Goal: Find specific fact: Find specific fact

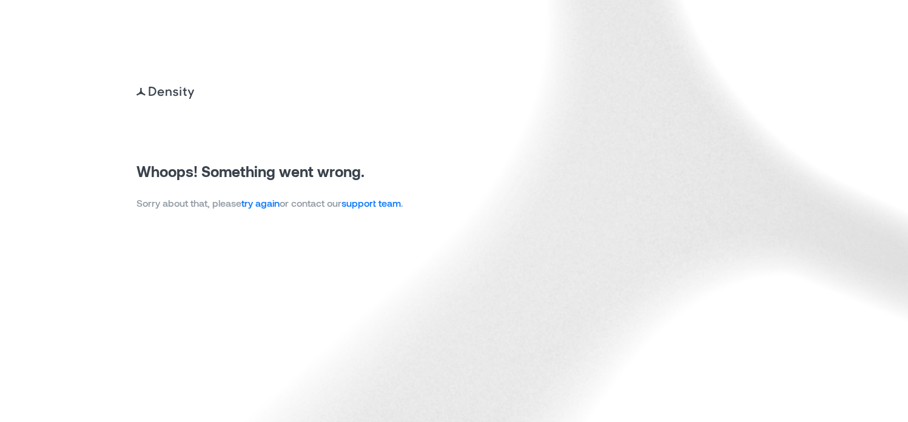
click at [265, 204] on link "try again" at bounding box center [260, 203] width 38 height 12
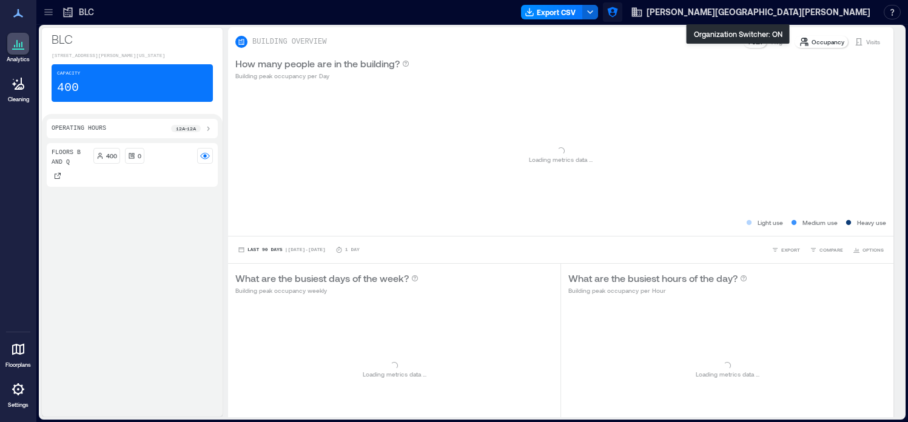
click at [619, 7] on icon "button" at bounding box center [613, 12] width 12 height 12
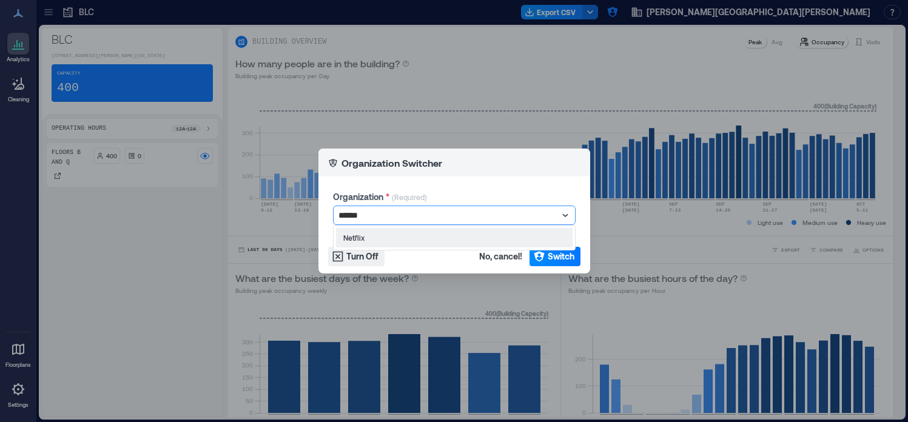
type input "*******"
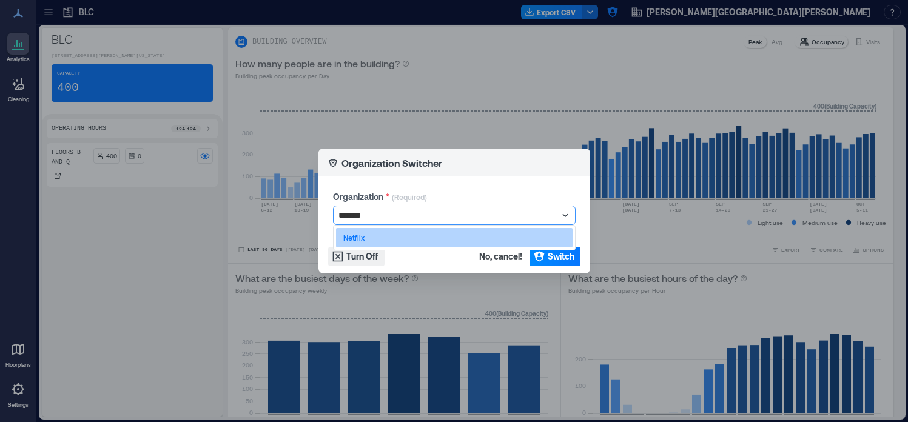
click at [391, 238] on div "Netflix" at bounding box center [454, 237] width 237 height 19
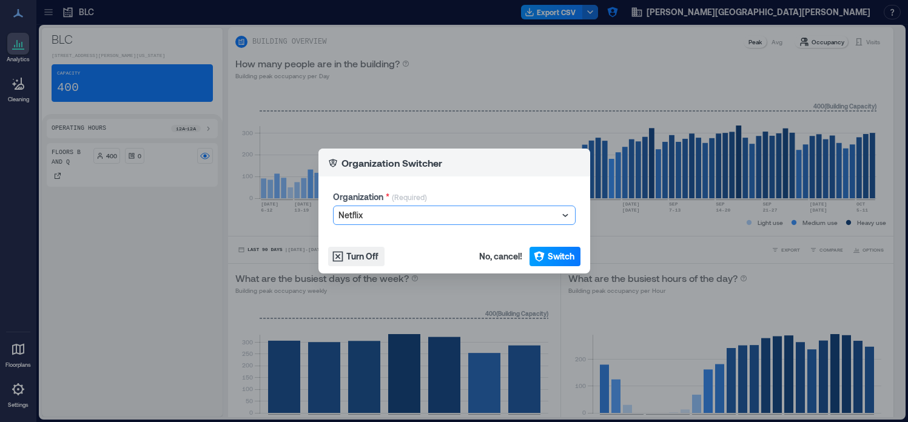
click at [558, 261] on span "Switch" at bounding box center [561, 257] width 27 height 12
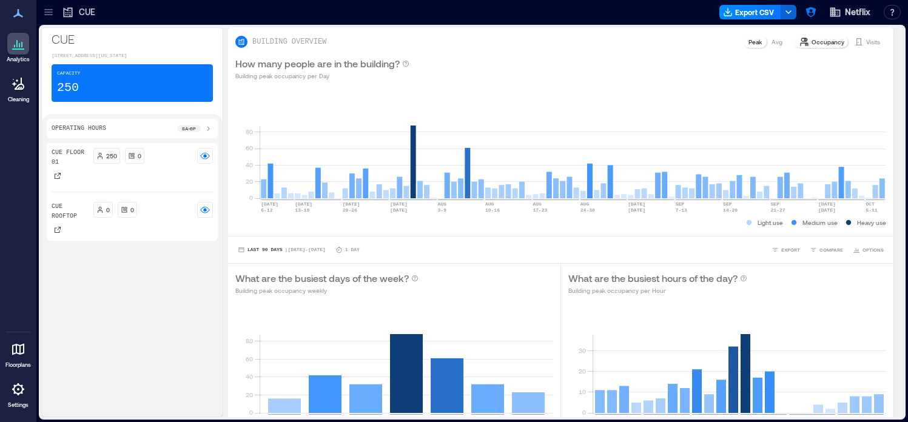
click at [47, 15] on icon at bounding box center [48, 12] width 12 height 12
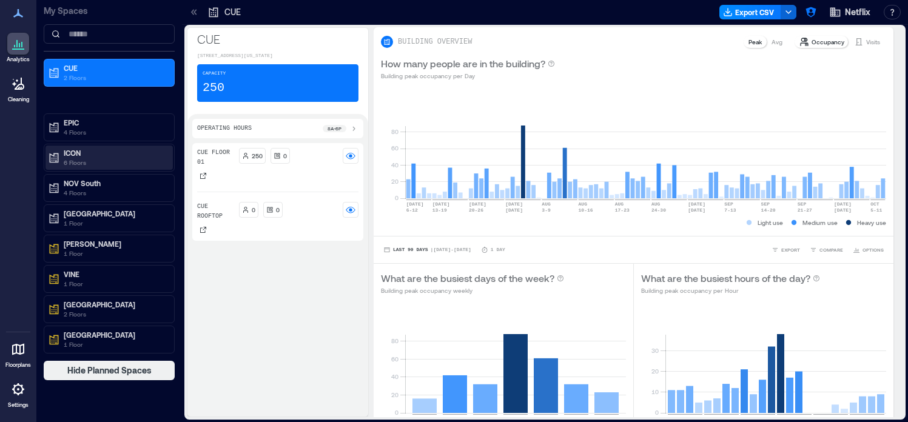
click at [90, 157] on p "ICON" at bounding box center [115, 153] width 102 height 10
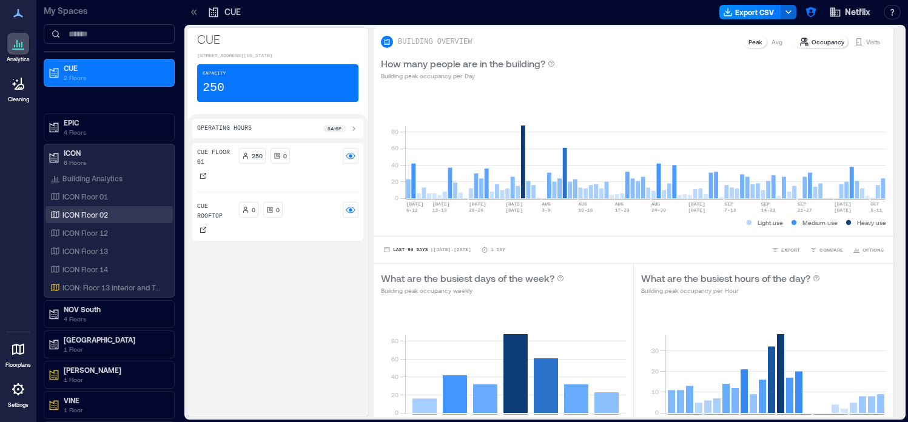
click at [93, 212] on p "ICON Floor 02" at bounding box center [85, 215] width 46 height 10
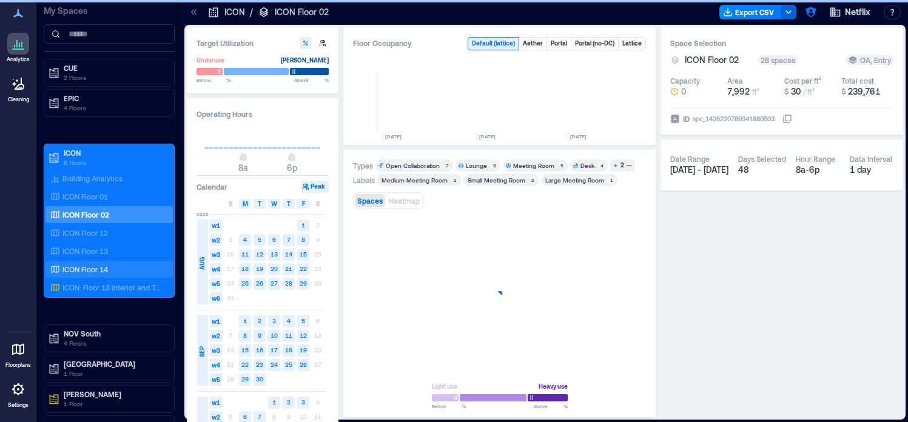
scroll to position [0, 410]
click at [194, 15] on icon at bounding box center [194, 12] width 12 height 12
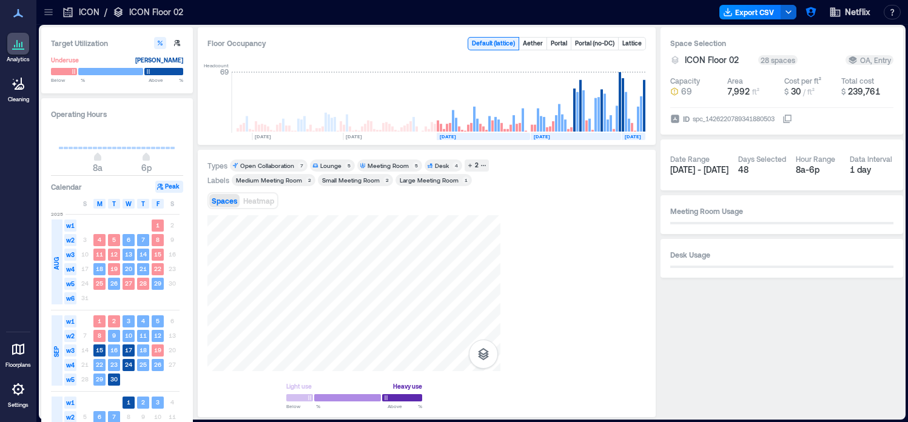
scroll to position [0, 264]
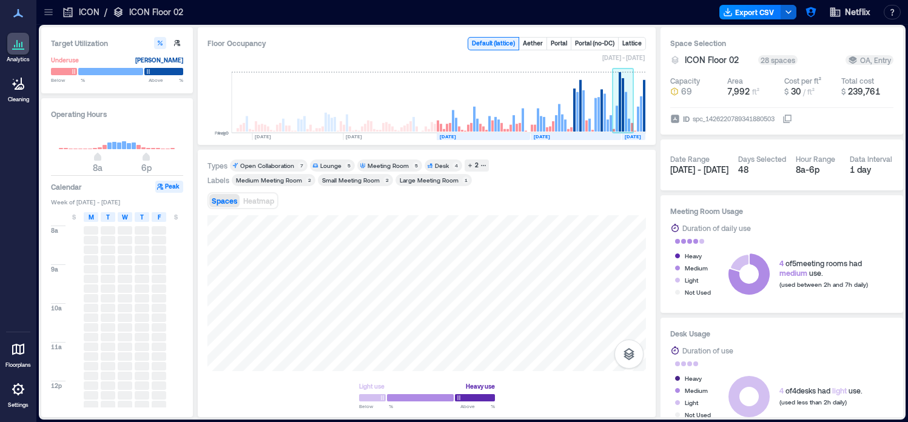
click at [622, 120] on rect at bounding box center [623, 104] width 2 height 53
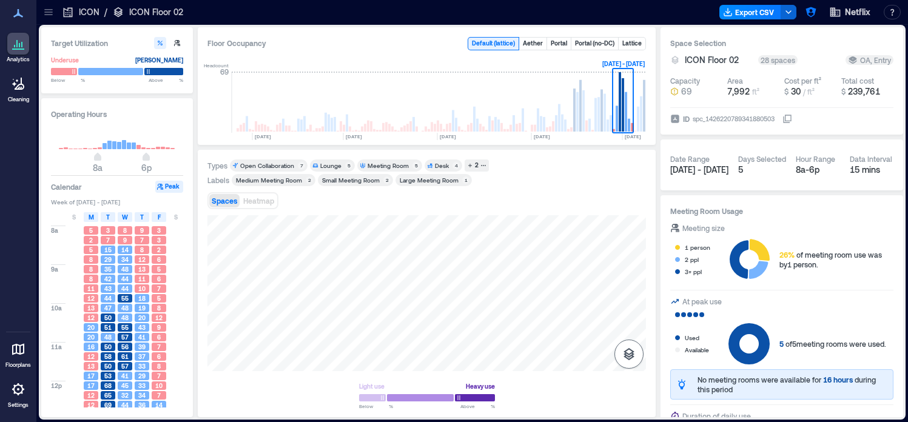
click at [634, 359] on icon "button" at bounding box center [629, 354] width 15 height 15
click at [636, 299] on p "Sensors" at bounding box center [629, 300] width 23 height 7
click at [251, 299] on div "D2FUB115" at bounding box center [427, 293] width 439 height 156
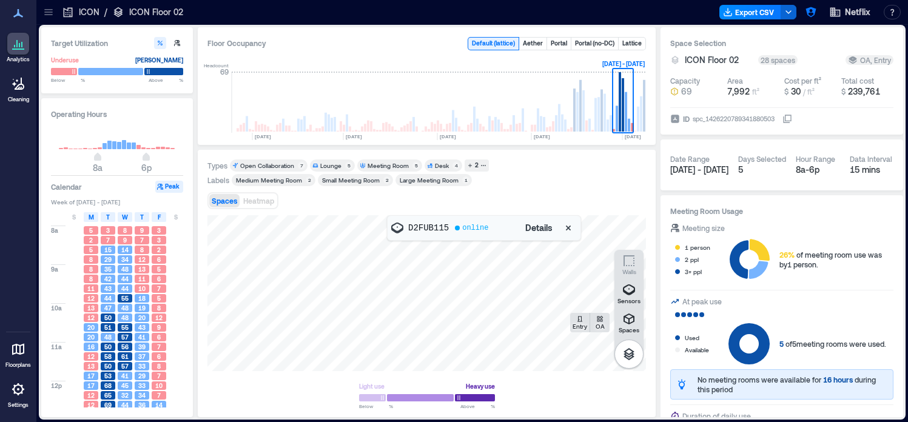
click at [420, 226] on p "D2FUB115" at bounding box center [428, 228] width 41 height 12
copy p "D2FUB115"
